Goal: Information Seeking & Learning: Check status

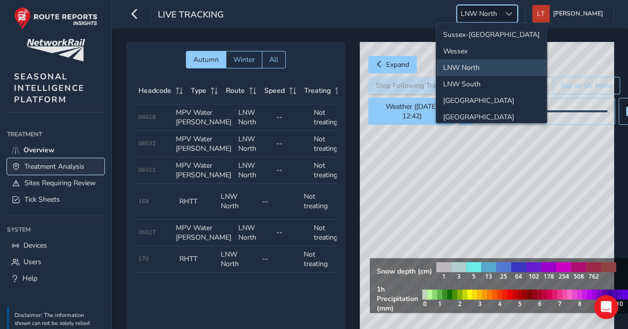
click at [63, 162] on span "Treatment Analysis" at bounding box center [54, 166] width 60 height 9
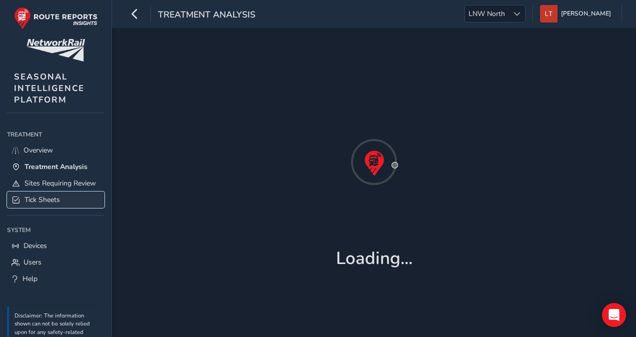
click at [62, 208] on link "Tick Sheets" at bounding box center [55, 199] width 97 height 16
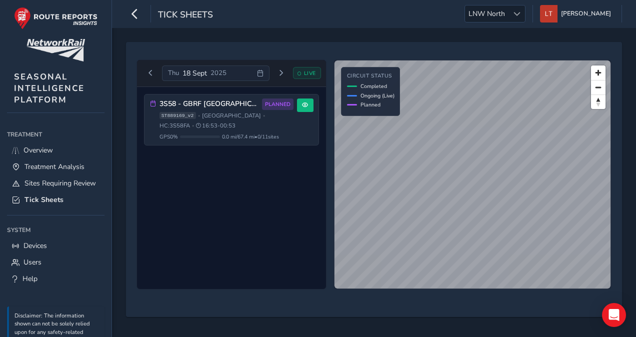
click at [236, 71] on div "Thu 18 Sept 2025" at bounding box center [215, 73] width 107 height 16
click at [321, 142] on div "3S58 - GBRF Preston/Manchester North PLANNED ST889169_v2 • North West • HC: 3S5…" at bounding box center [231, 188] width 189 height 202
click at [229, 76] on div "Thu 18 Sept 2025" at bounding box center [215, 73] width 107 height 16
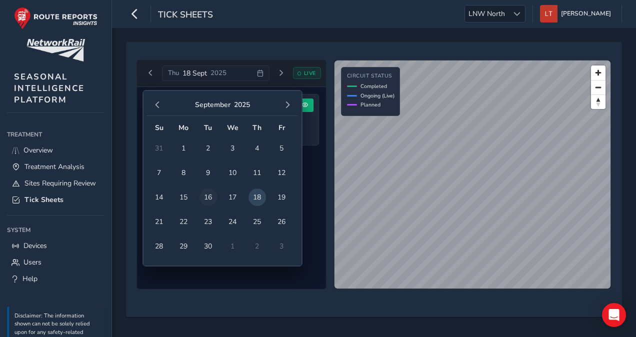
click at [209, 201] on span "16" at bounding box center [207, 196] width 17 height 17
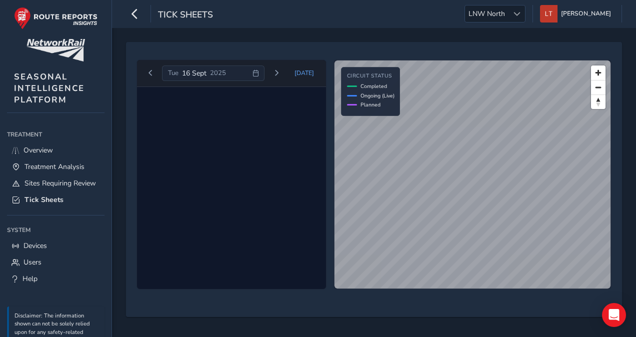
click at [218, 72] on span "2025" at bounding box center [218, 72] width 16 height 9
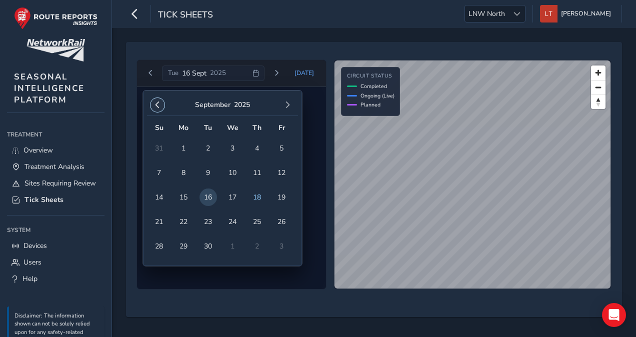
click at [156, 103] on span "button" at bounding box center [157, 104] width 7 height 7
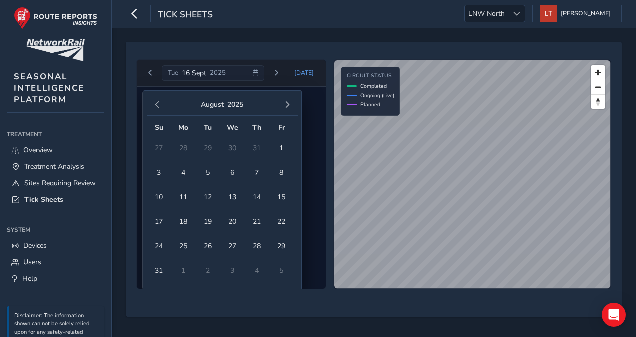
click at [156, 103] on span "button" at bounding box center [157, 104] width 7 height 7
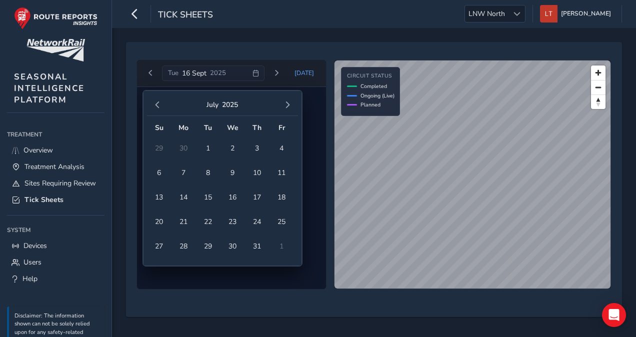
click at [156, 103] on span "button" at bounding box center [157, 104] width 7 height 7
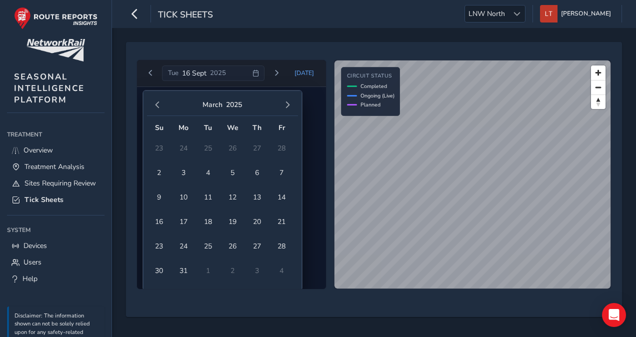
click at [156, 103] on span "button" at bounding box center [157, 104] width 7 height 7
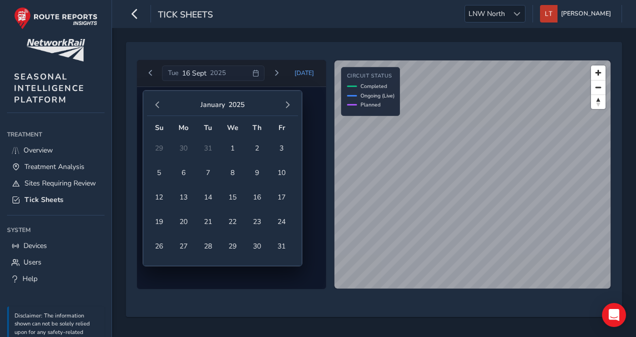
click at [156, 103] on span "button" at bounding box center [157, 104] width 7 height 7
click at [207, 173] on span "5" at bounding box center [207, 172] width 17 height 17
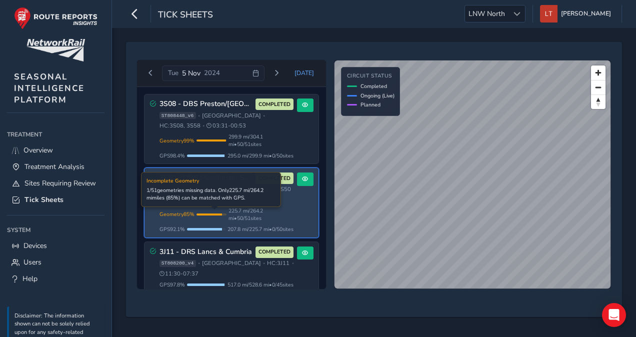
click at [212, 209] on div "Geometry 85 % Incomplete Geometry 1 / 51 geometries missing data. Only 225.7 mi…" at bounding box center [226, 214] width 134 height 15
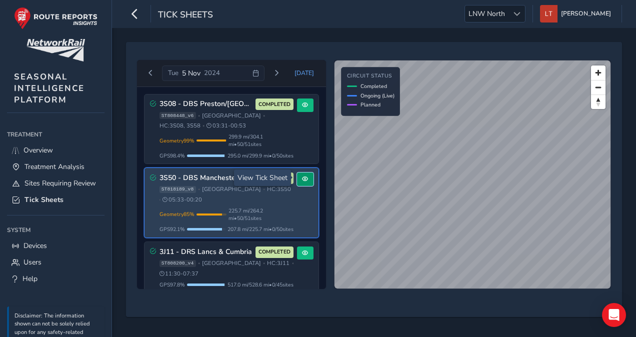
click at [302, 177] on span at bounding box center [305, 179] width 6 height 6
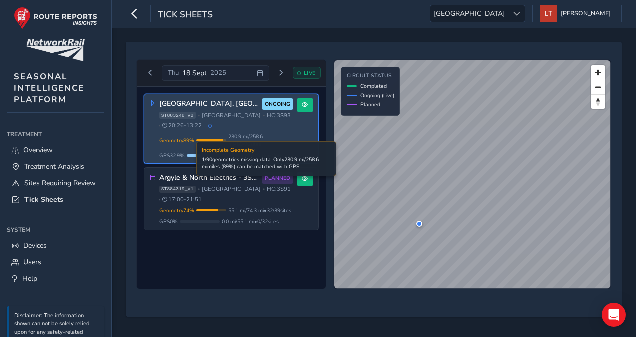
click at [240, 140] on span "230.9 mi / 258.6 mi • 89 / 90 sites" at bounding box center [260, 140] width 65 height 15
click at [290, 138] on span "230.9 mi / 258.6 mi • 89 / 90 sites" at bounding box center [260, 140] width 65 height 15
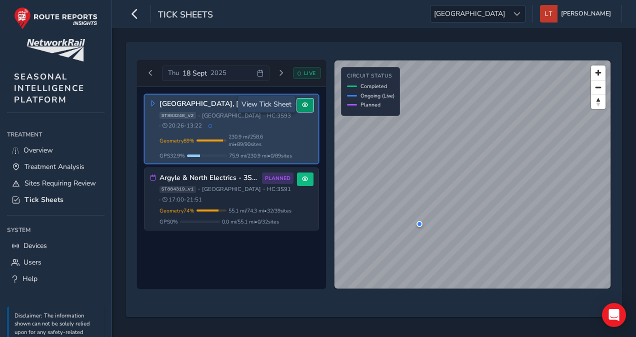
click at [305, 102] on span at bounding box center [305, 105] width 6 height 6
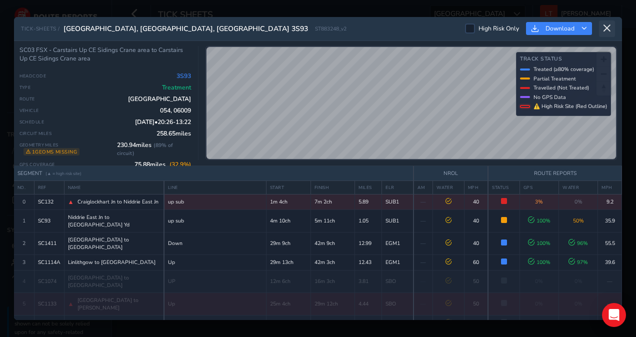
click at [602, 22] on button at bounding box center [607, 28] width 16 height 16
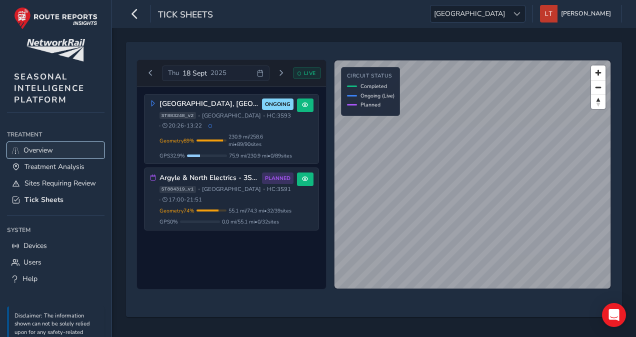
click at [61, 144] on link "Overview" at bounding box center [55, 150] width 97 height 16
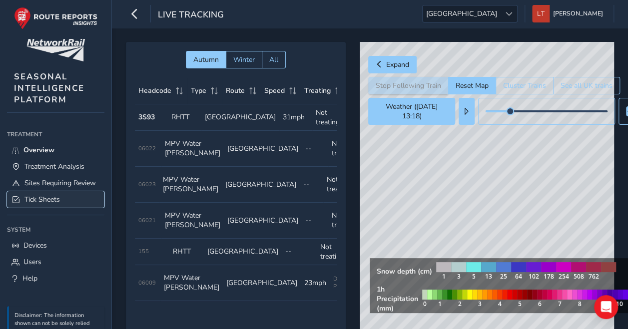
click at [53, 204] on span "Tick Sheets" at bounding box center [41, 199] width 35 height 9
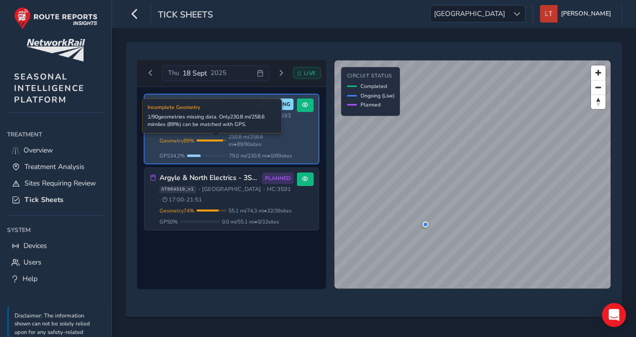
click at [216, 134] on div "Geometry 89 % Incomplete Geometry 1 / 90 geometries missing data. Only 230.8 mi…" at bounding box center [226, 140] width 134 height 15
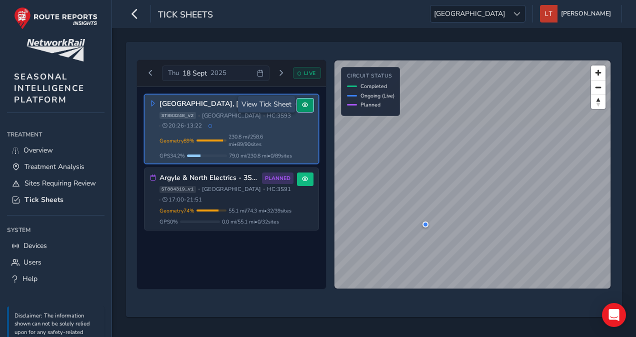
click at [305, 105] on span at bounding box center [305, 105] width 6 height 6
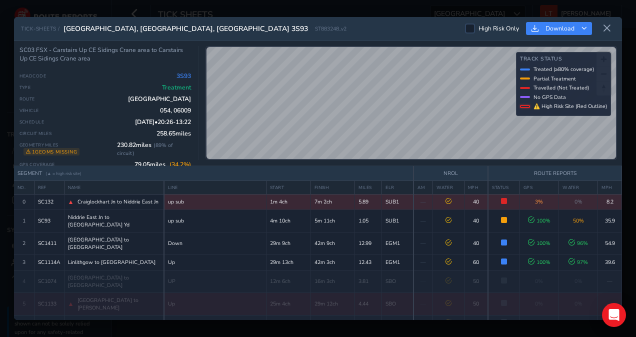
click at [574, 204] on span "0%" at bounding box center [578, 201] width 8 height 7
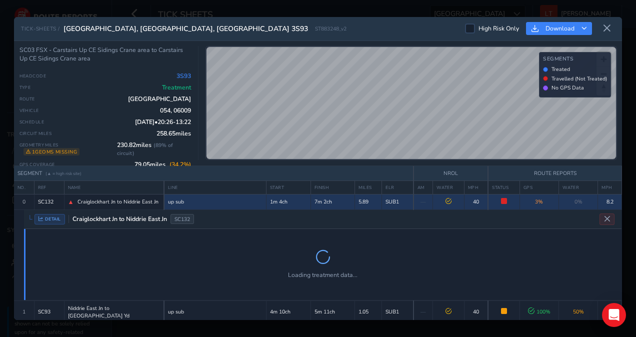
scroll to position [27, 0]
